Goal: Transaction & Acquisition: Purchase product/service

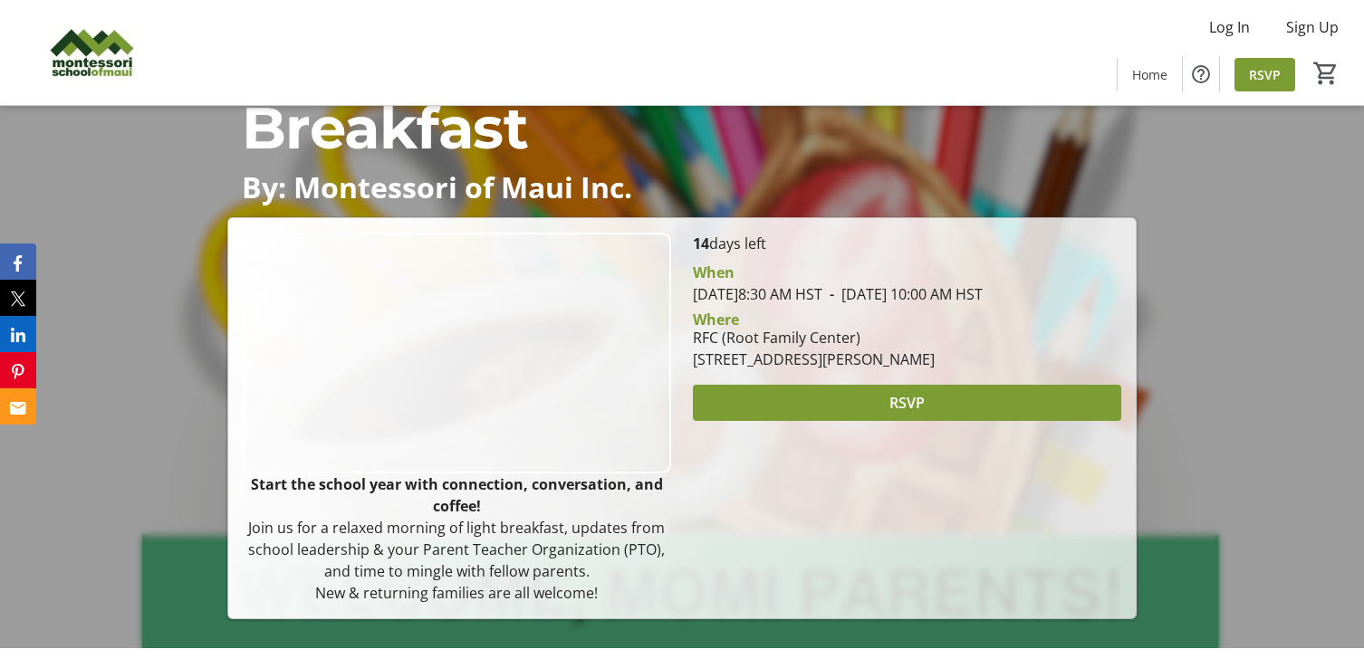
scroll to position [115, 0]
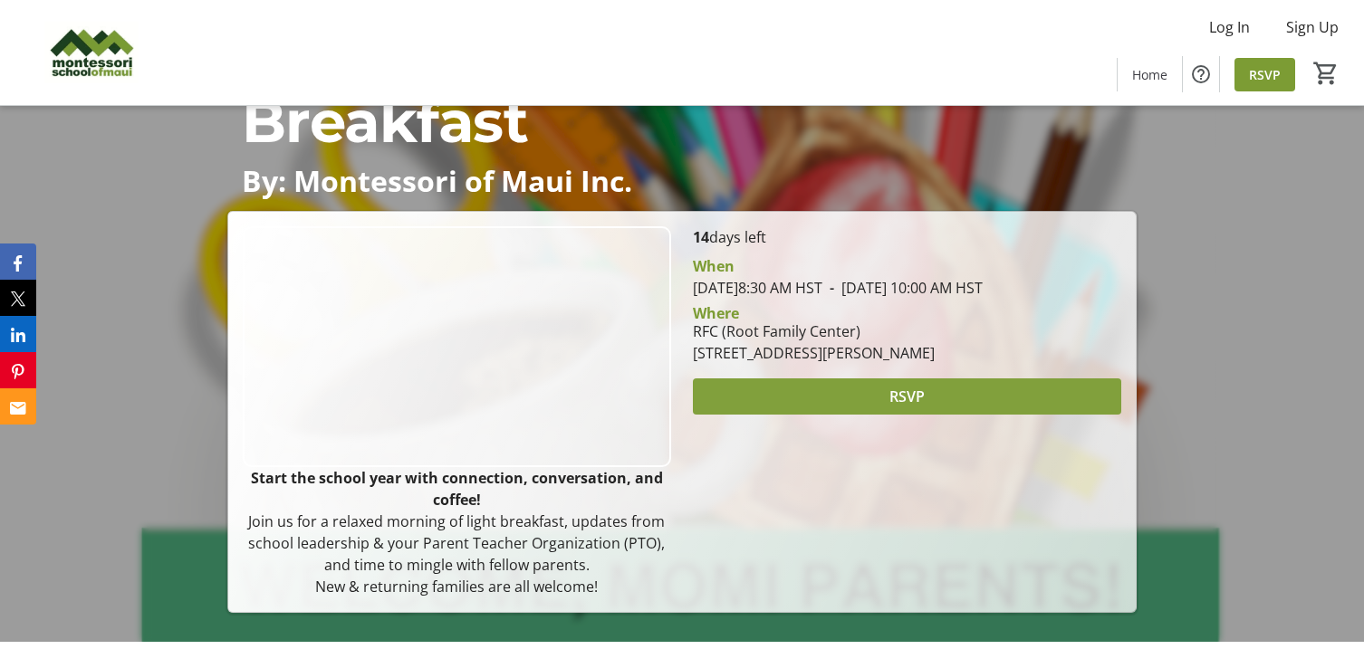
click at [902, 381] on span at bounding box center [907, 396] width 428 height 43
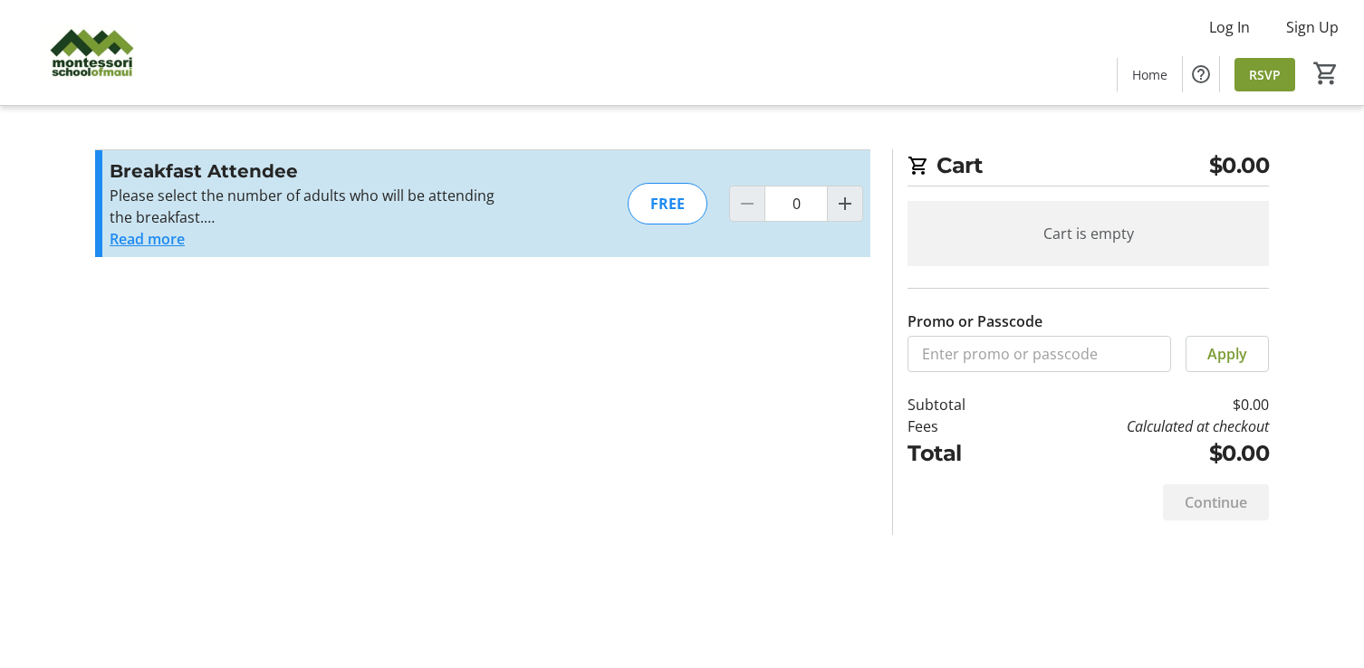
click at [204, 427] on section "Promo or Passcode Apply Breakfast Attendee Please select the number of adults w…" at bounding box center [482, 342] width 797 height 386
click at [850, 196] on mat-icon "Increment by one" at bounding box center [845, 204] width 22 height 22
type input "1"
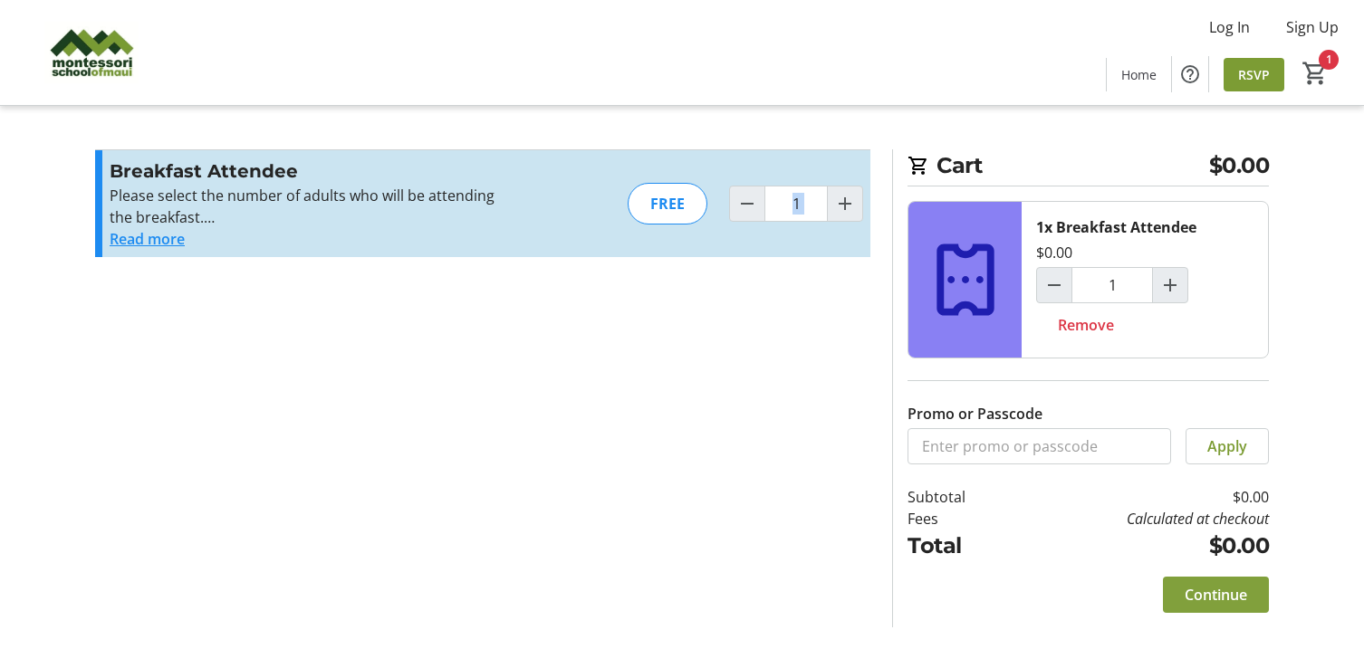
click at [1214, 590] on span "Continue" at bounding box center [1216, 595] width 62 height 22
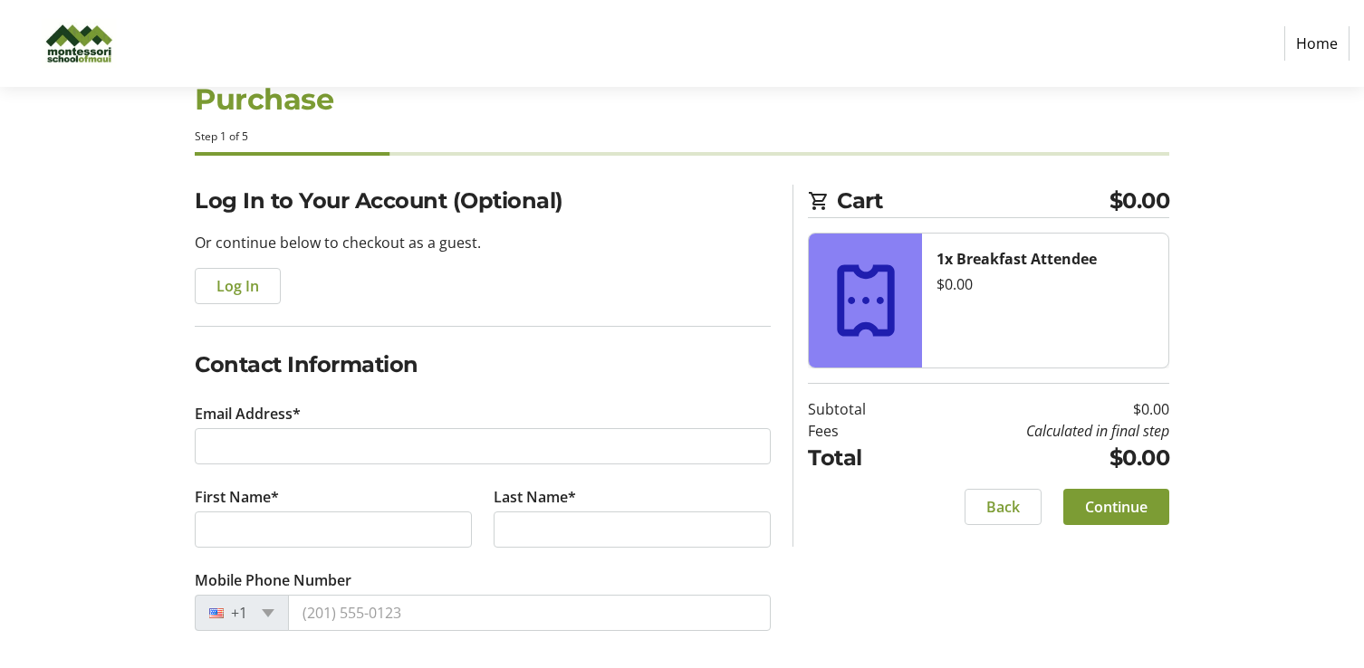
scroll to position [59, 0]
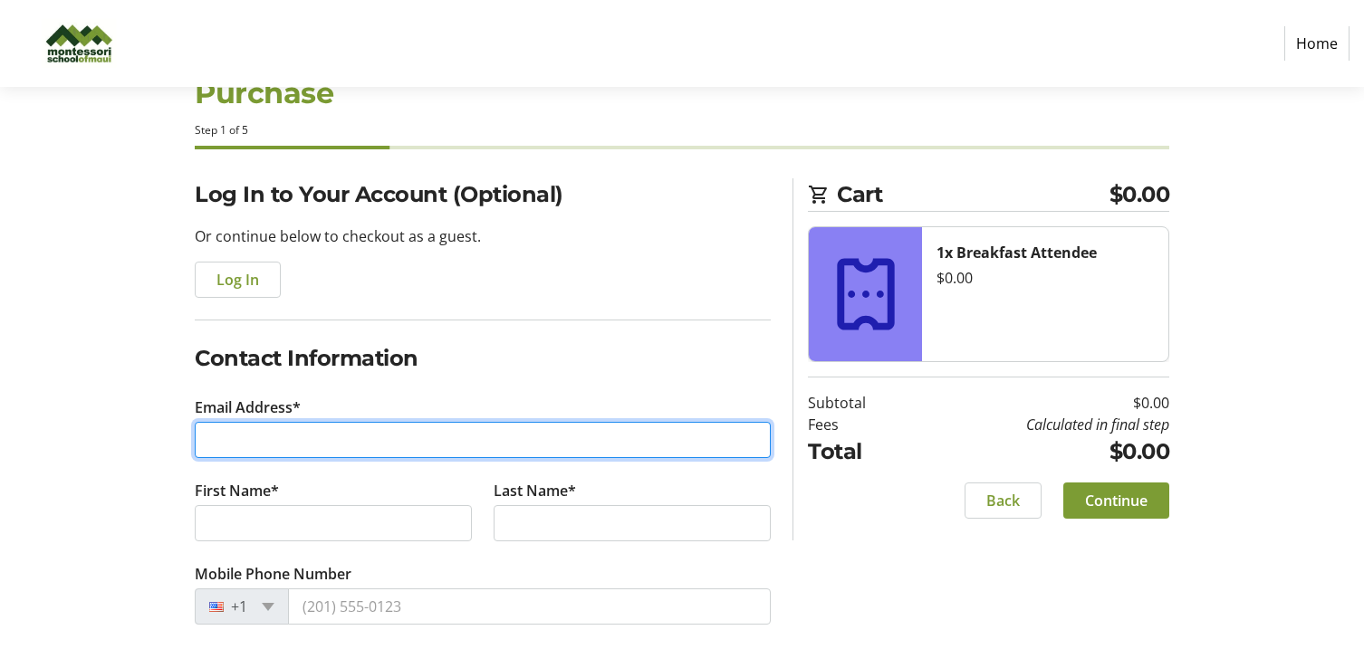
click at [292, 446] on input "Email Address*" at bounding box center [483, 440] width 576 height 36
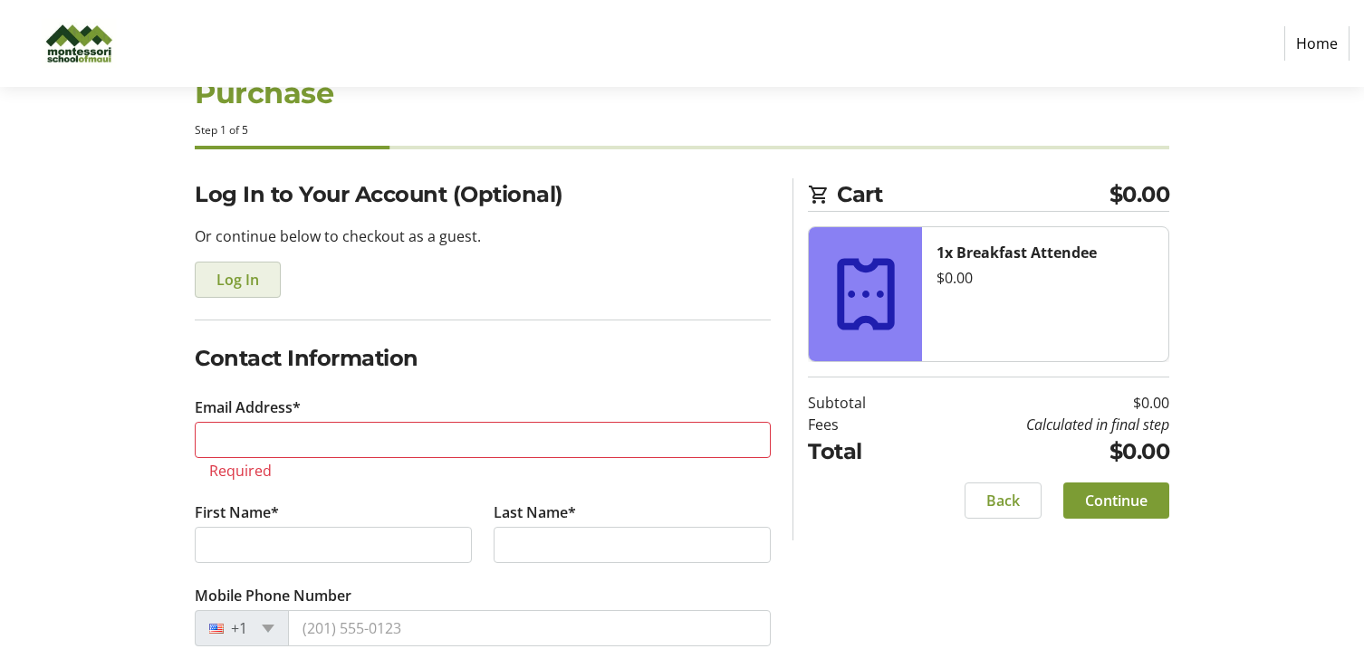
click at [224, 292] on span "button" at bounding box center [238, 279] width 84 height 43
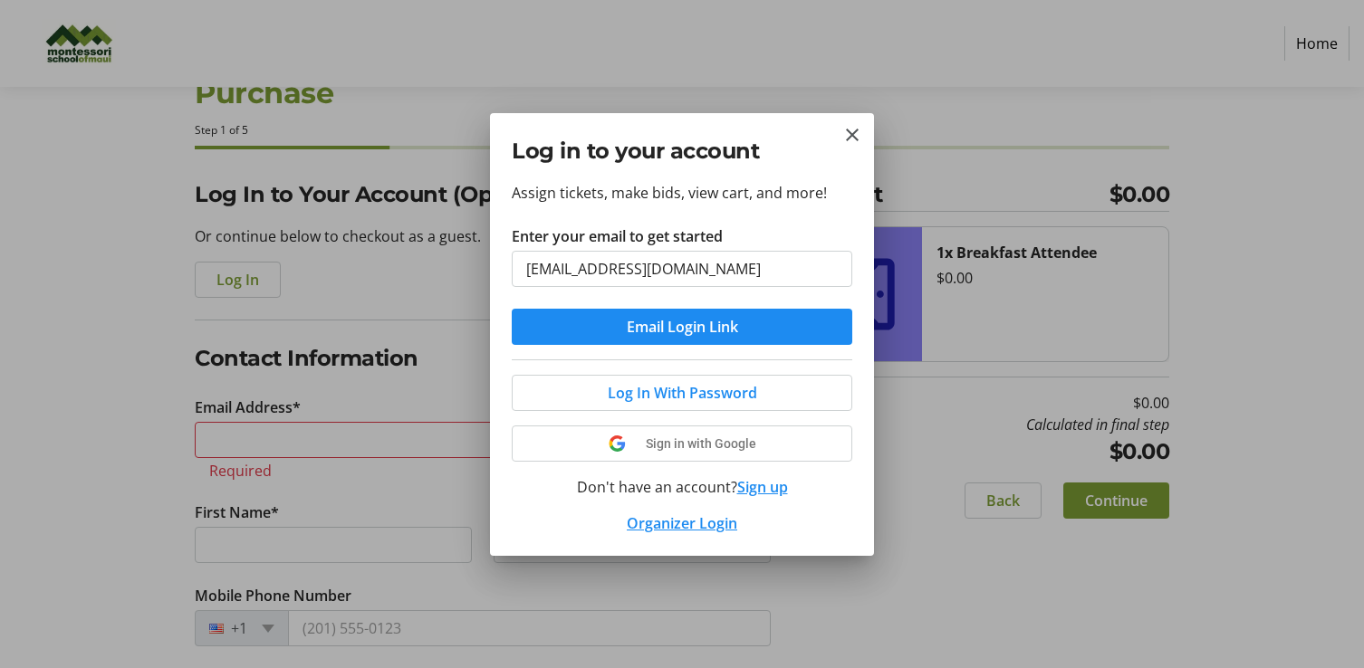
type input "[EMAIL_ADDRESS][DOMAIN_NAME]"
click at [830, 204] on div "Assign tickets, make bids, view cart, and more! Enter your email to get started…" at bounding box center [682, 369] width 384 height 374
click at [723, 340] on span "submit" at bounding box center [682, 326] width 341 height 43
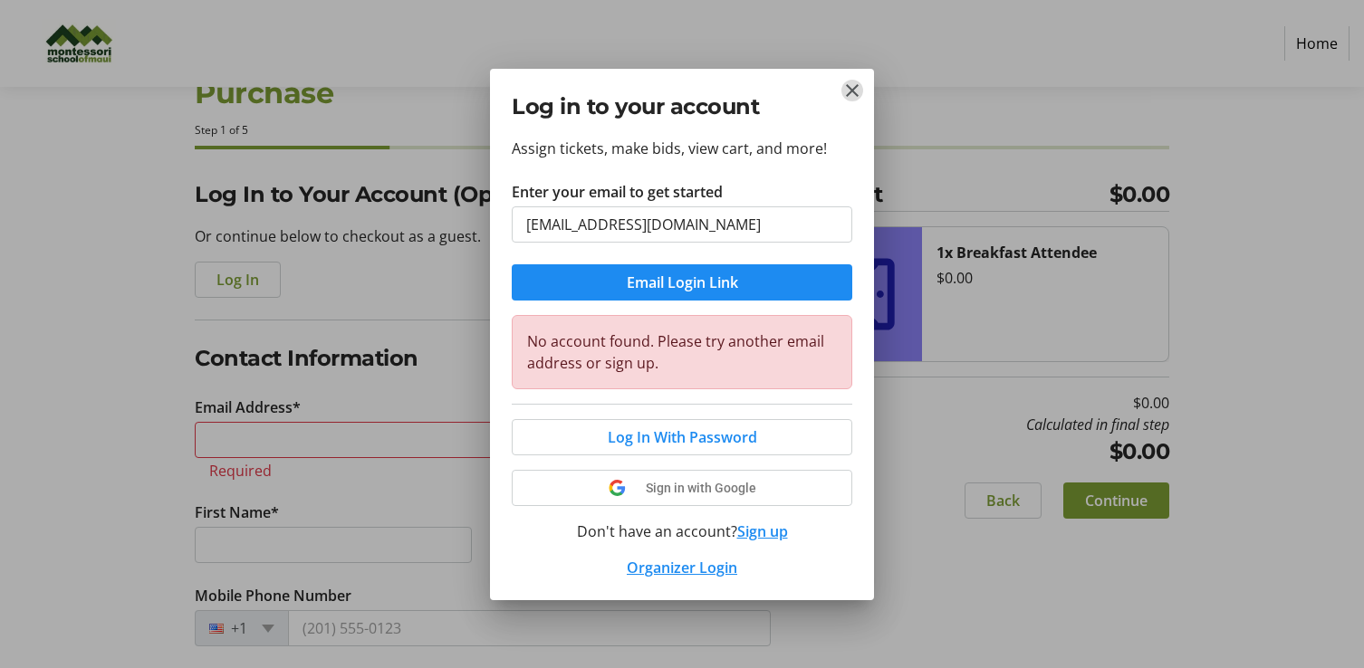
click at [850, 95] on mat-icon "Close" at bounding box center [852, 91] width 22 height 22
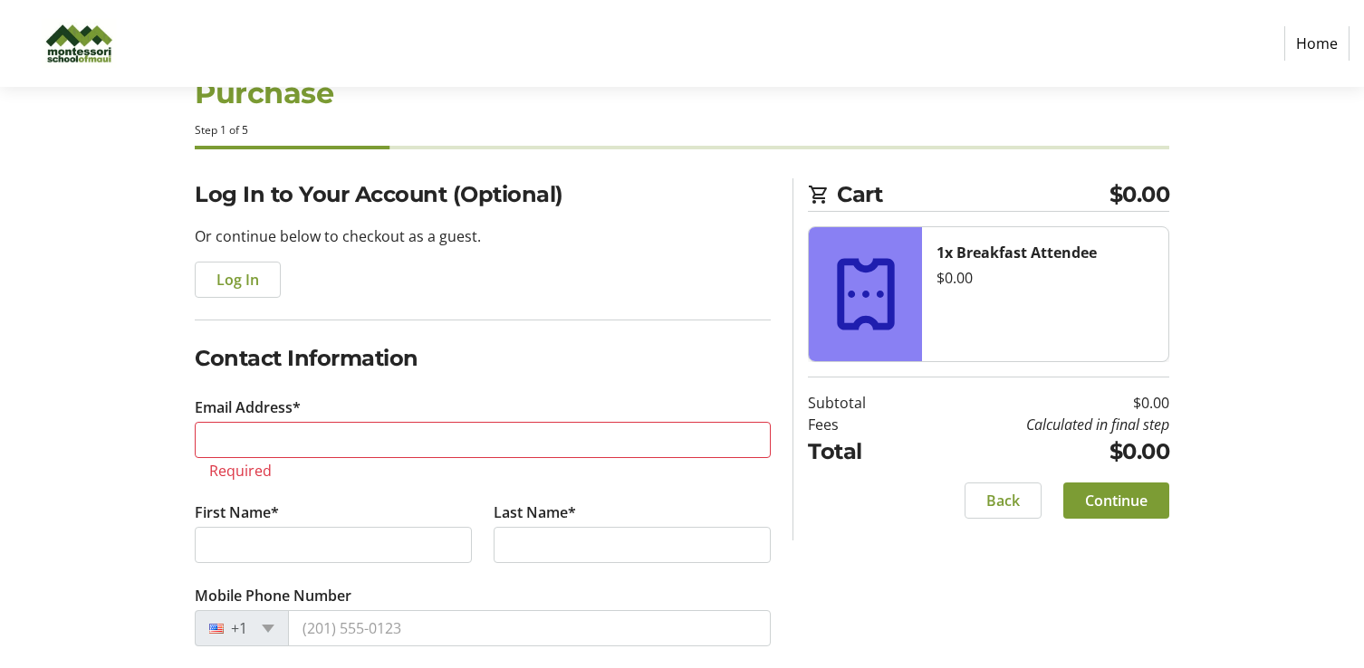
scroll to position [81, 0]
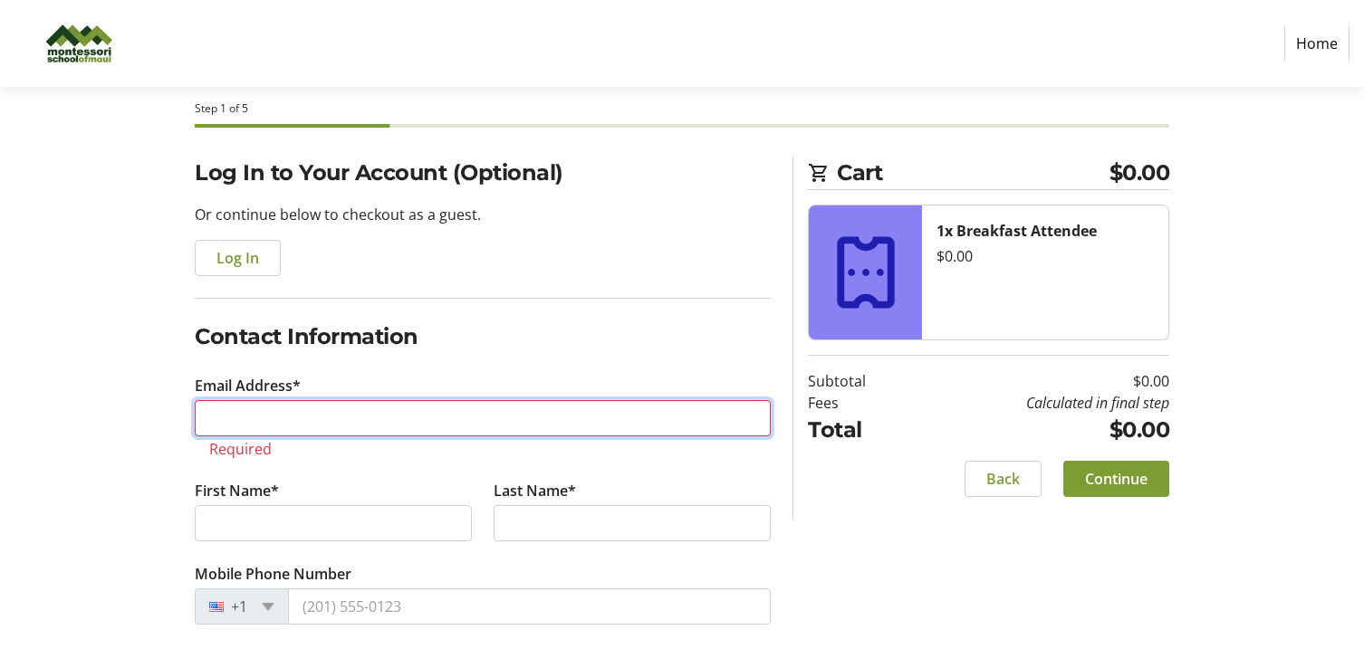
click at [412, 404] on input "Email Address*" at bounding box center [483, 418] width 576 height 36
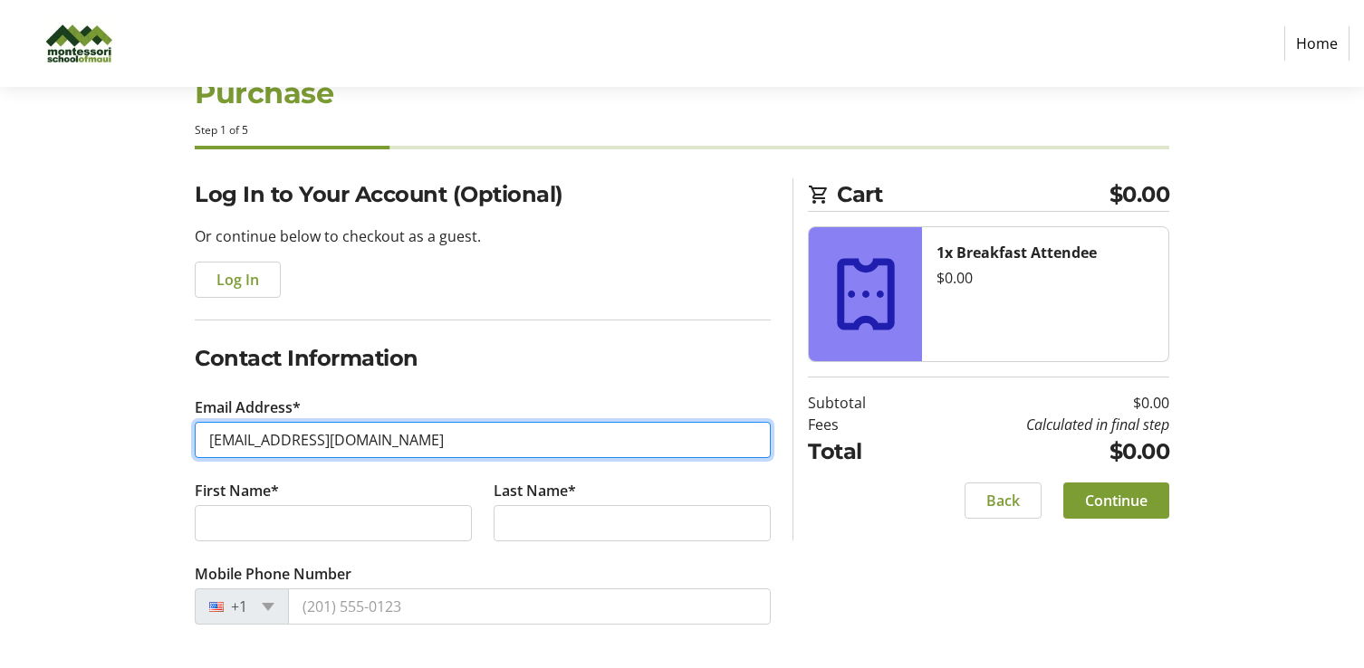
scroll to position [59, 0]
type input "[EMAIL_ADDRESS][DOMAIN_NAME]"
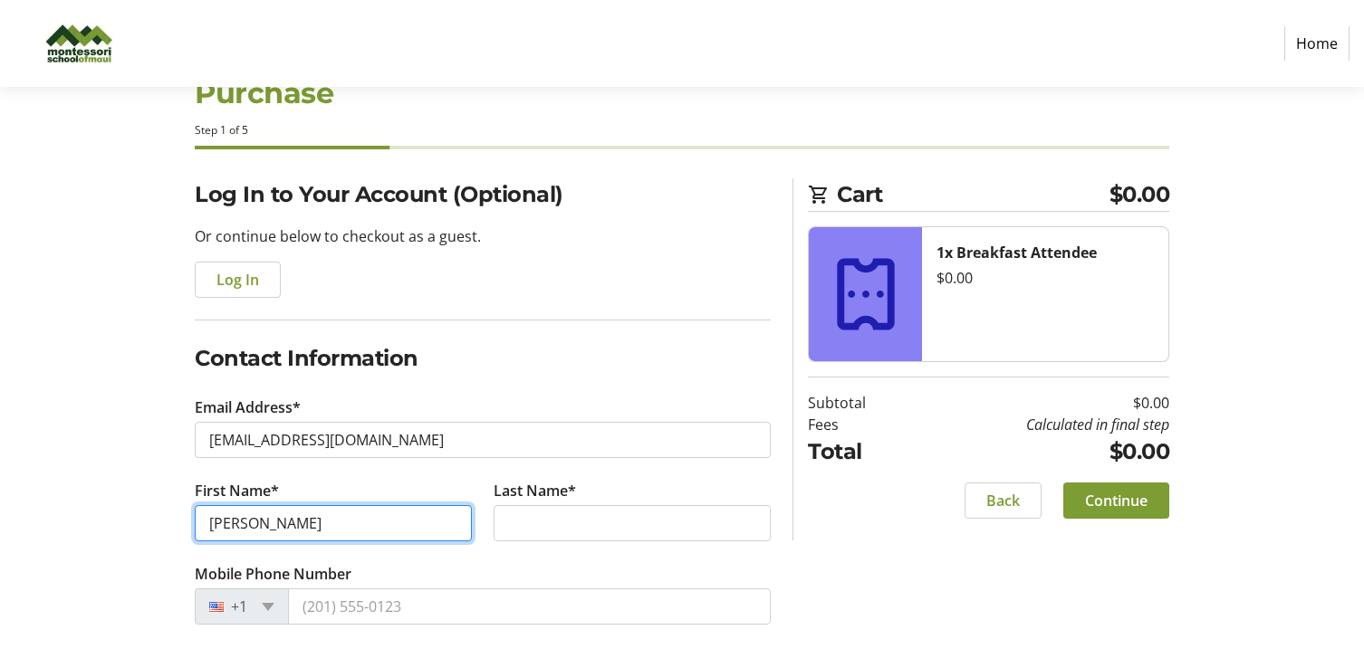
type input "[PERSON_NAME]"
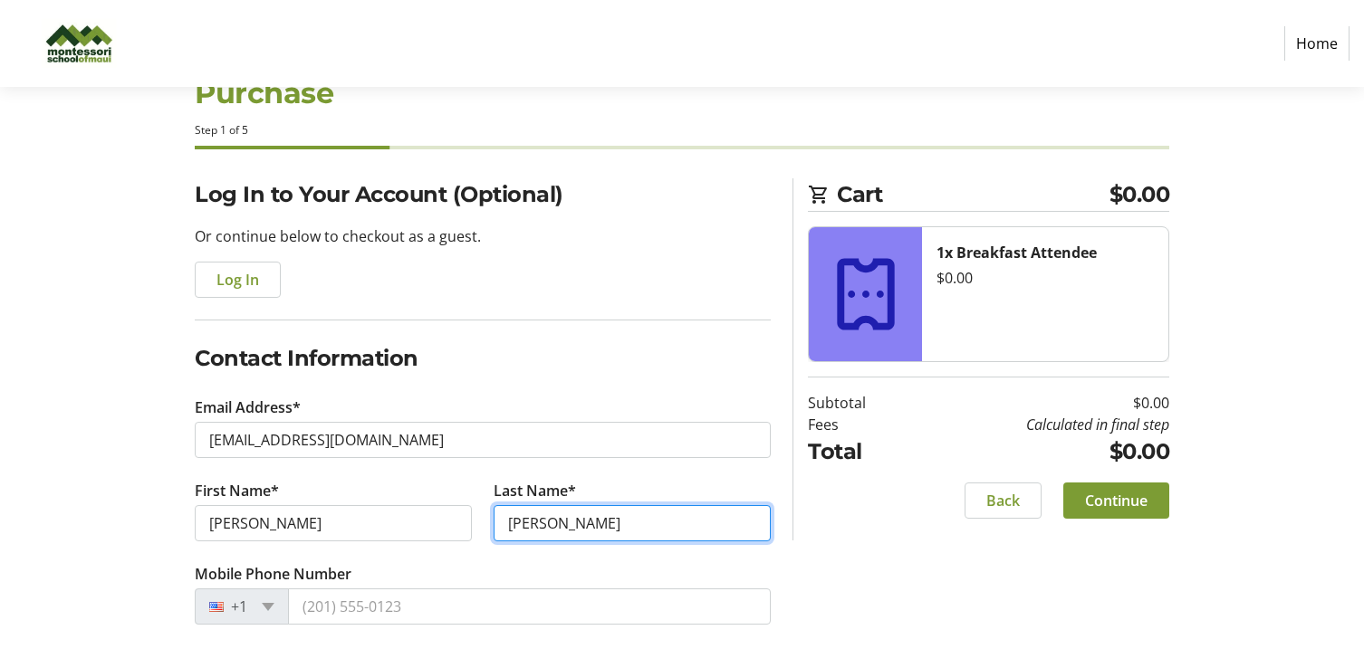
type input "[PERSON_NAME]"
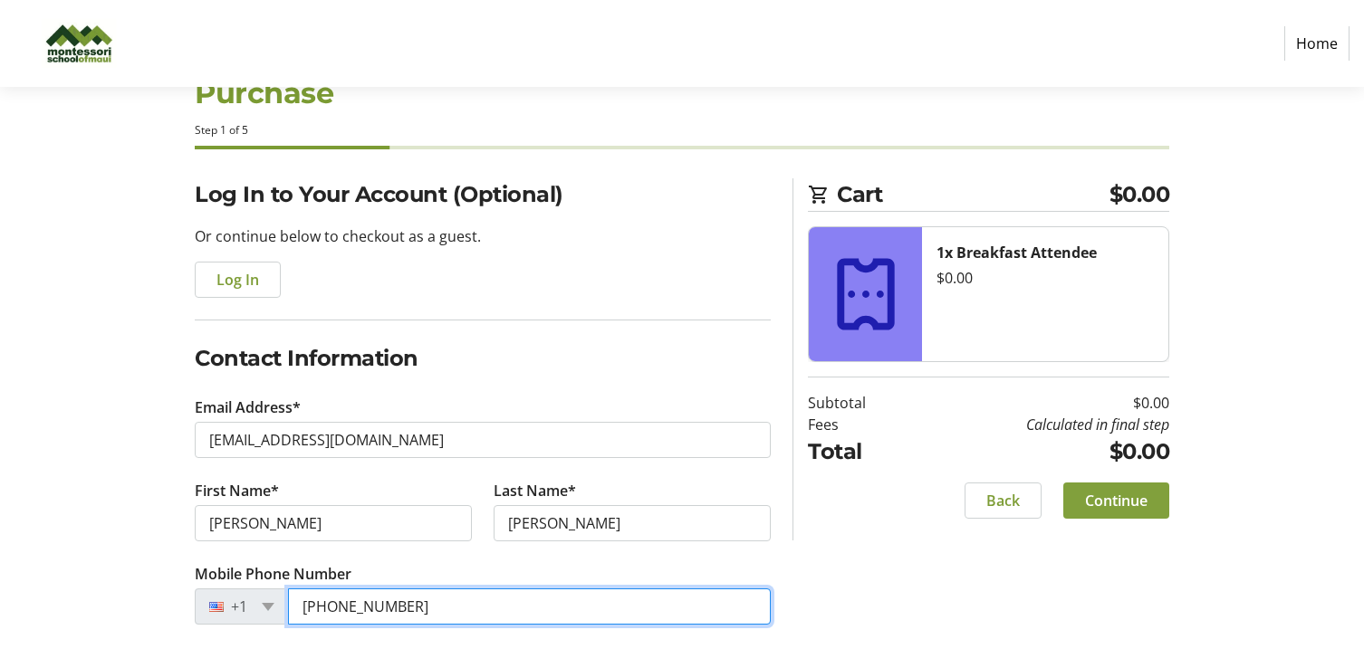
type input "[PHONE_NUMBER]"
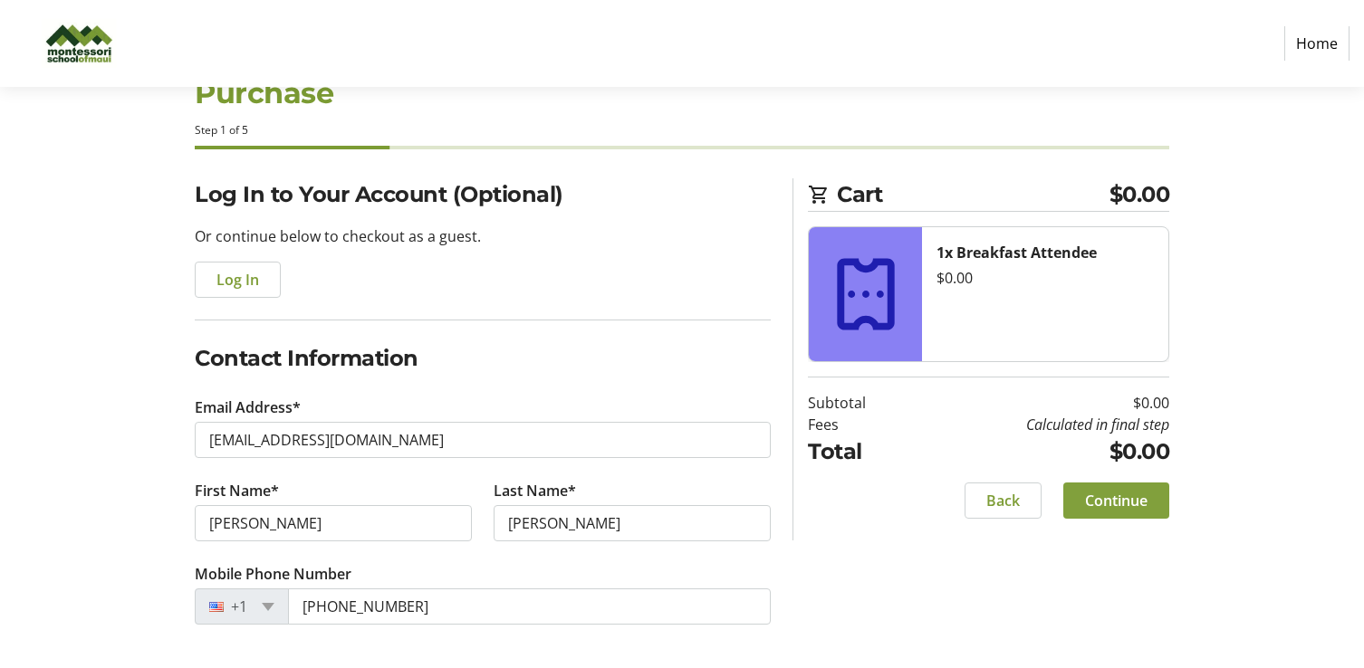
click at [1140, 495] on span "Continue" at bounding box center [1116, 501] width 62 height 22
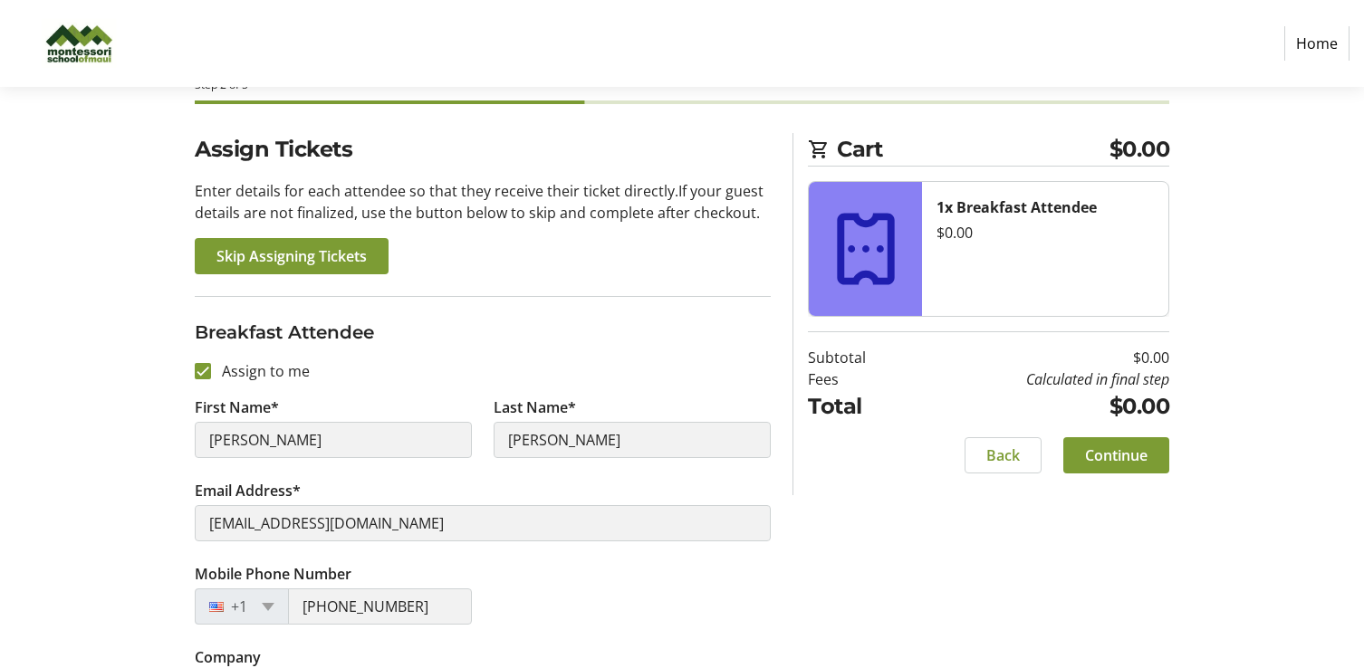
click at [560, 284] on section "Assign Tickets Enter details for each attendee so that they receive their ticke…" at bounding box center [483, 431] width 576 height 597
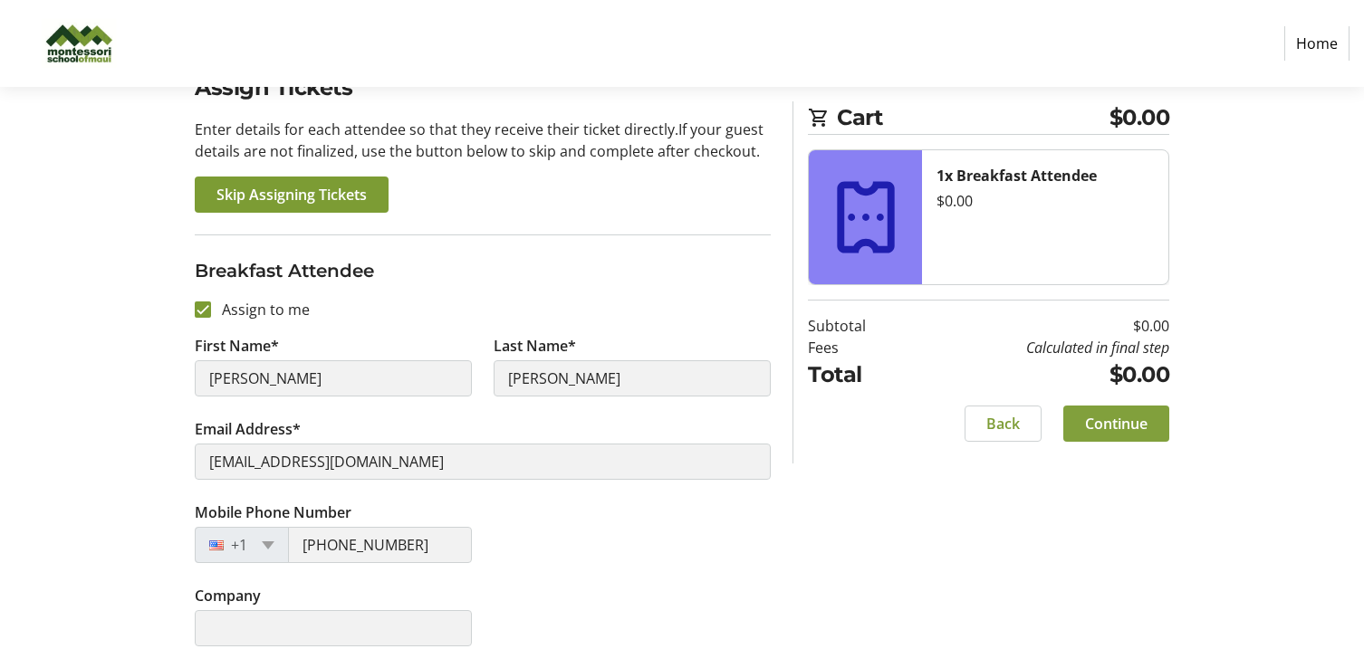
click at [1119, 424] on span "Continue" at bounding box center [1116, 424] width 62 height 22
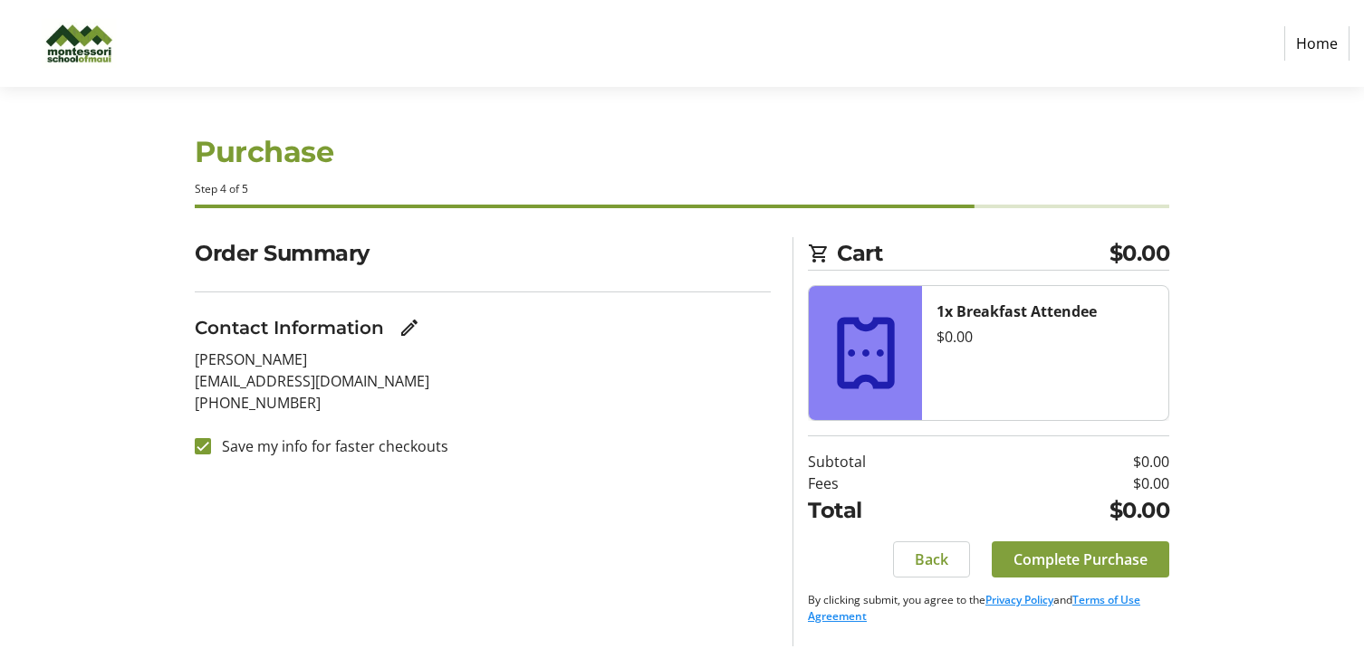
click at [1059, 561] on span "Complete Purchase" at bounding box center [1080, 560] width 134 height 22
